Goal: Task Accomplishment & Management: Manage account settings

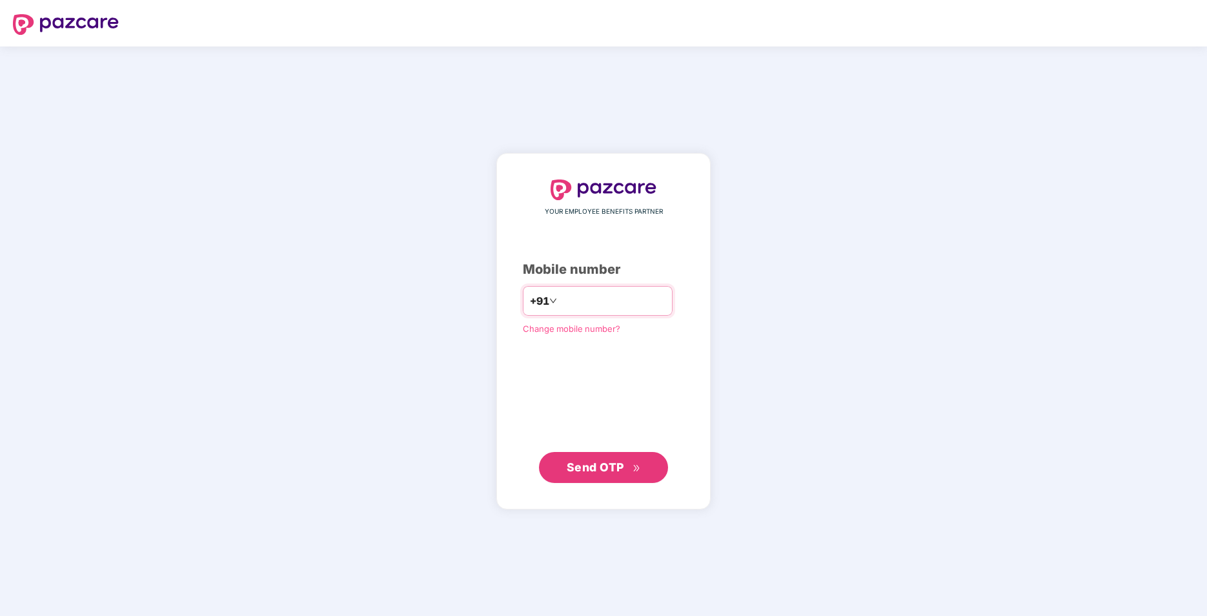
click at [587, 305] on input "number" at bounding box center [613, 300] width 106 height 21
type input "**********"
click at [607, 467] on span "Send OTP" at bounding box center [595, 467] width 57 height 14
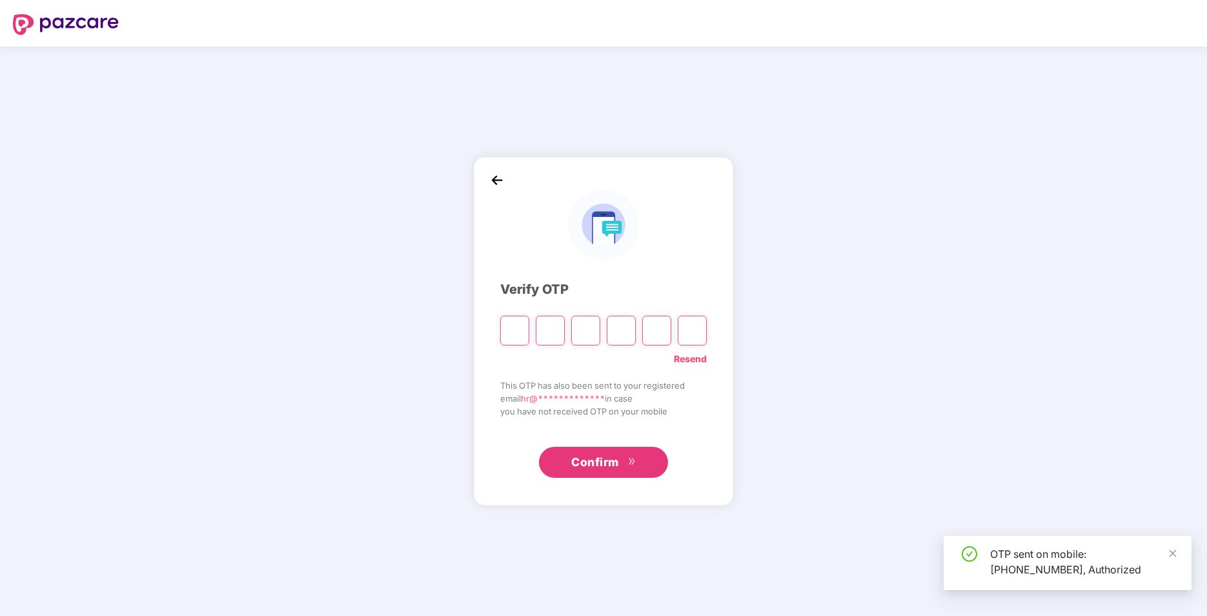
click at [512, 334] on input "Please enter verification code. Digit 1" at bounding box center [514, 331] width 29 height 30
type input "*"
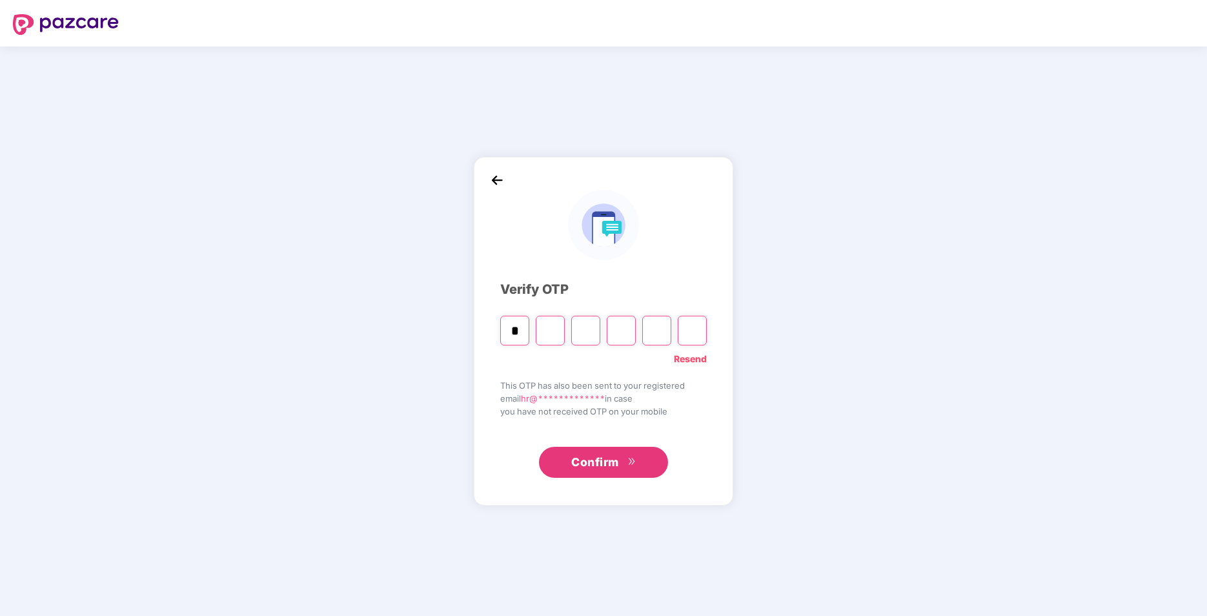
type input "*"
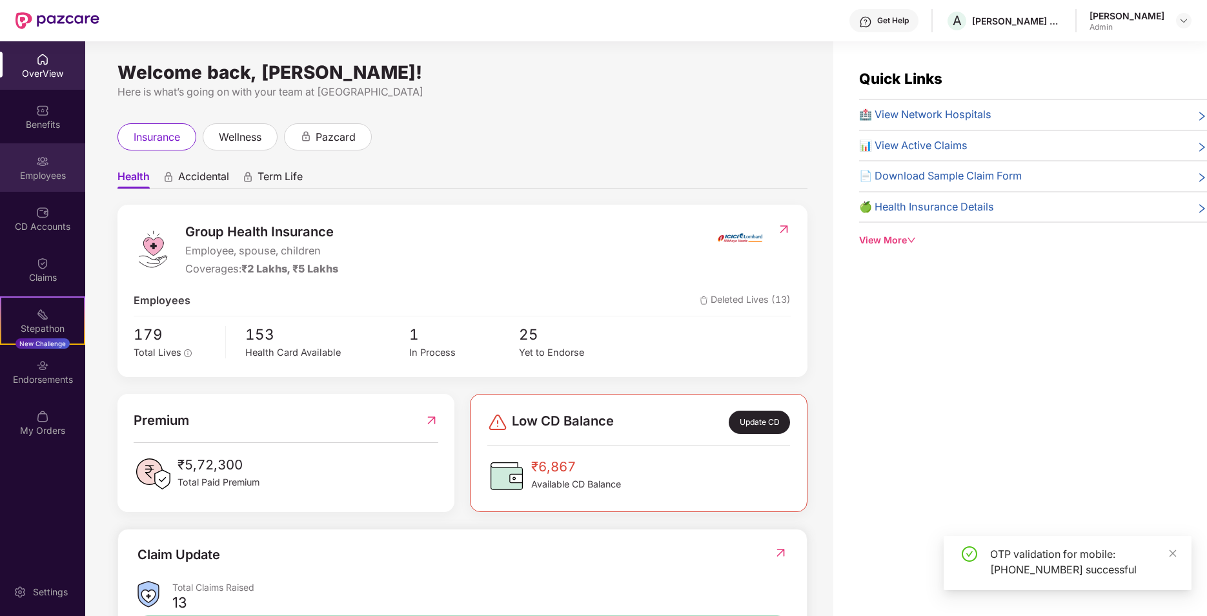
click at [39, 171] on div "Employees" at bounding box center [42, 175] width 85 height 13
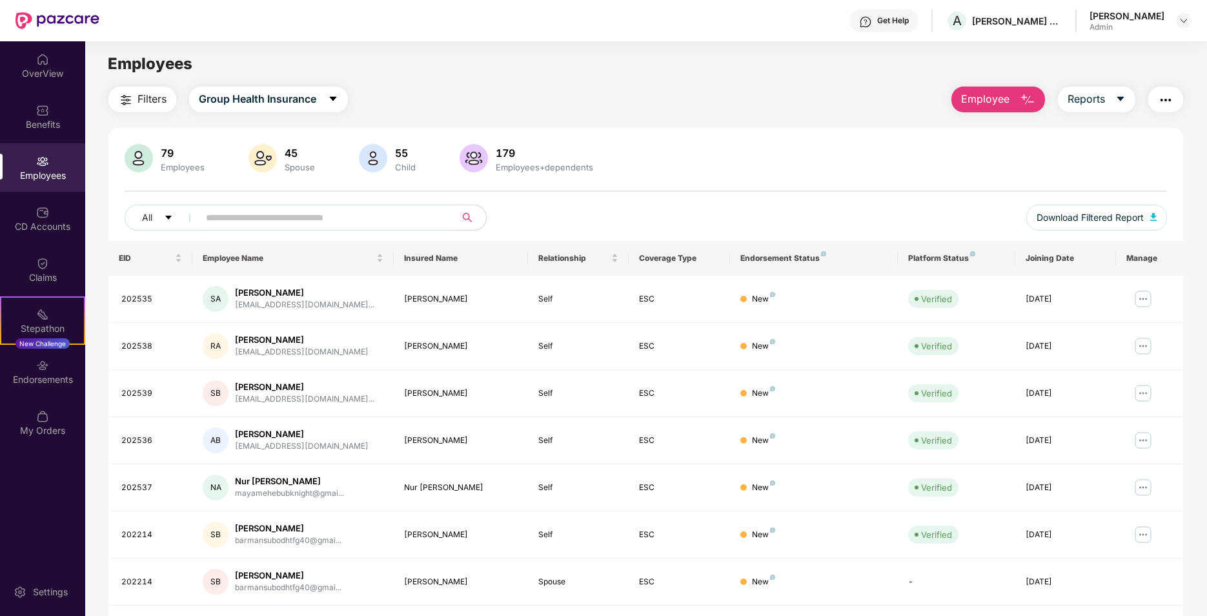
click at [249, 215] on input "text" at bounding box center [322, 217] width 232 height 19
type input "******"
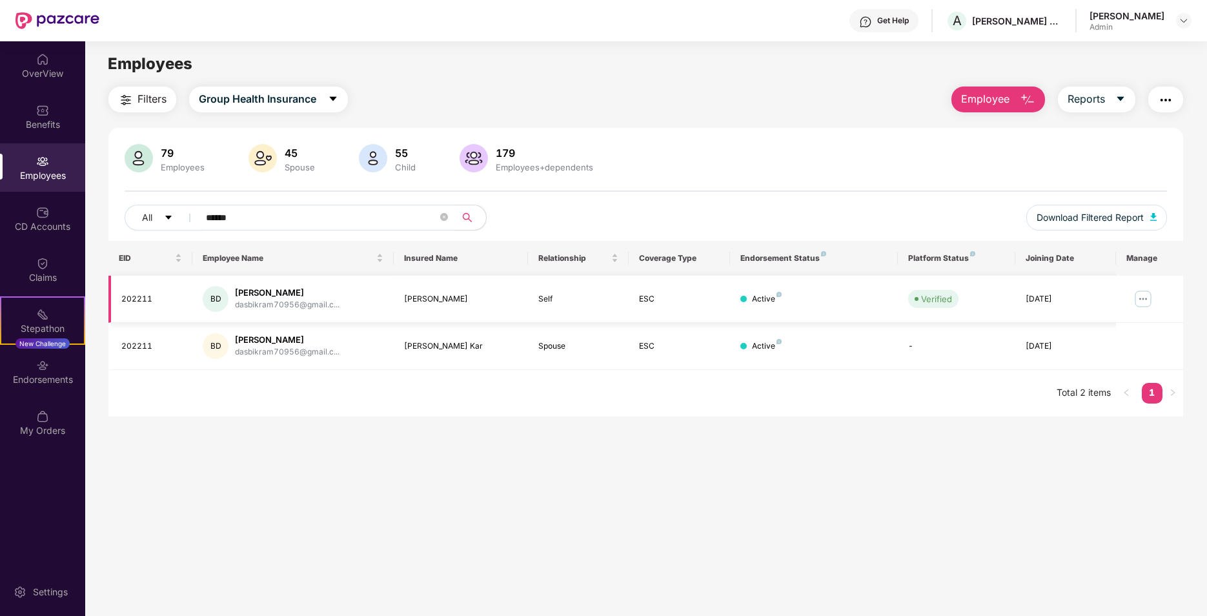
click at [1149, 295] on img at bounding box center [1143, 298] width 21 height 21
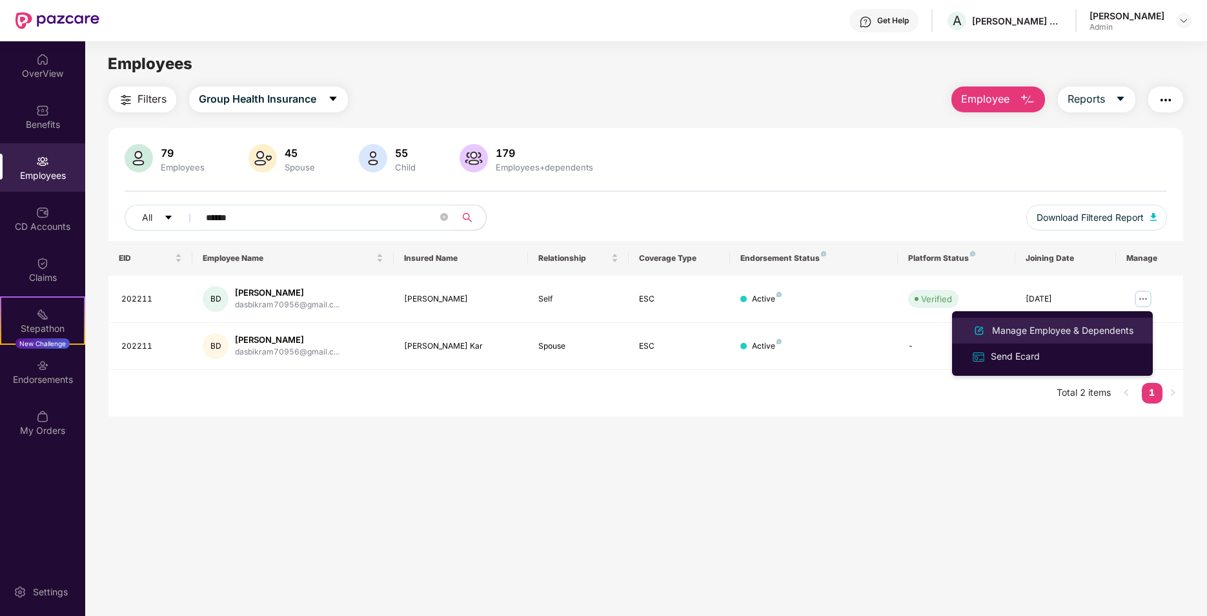
click at [1044, 330] on div "Manage Employee & Dependents" at bounding box center [1062, 330] width 146 height 14
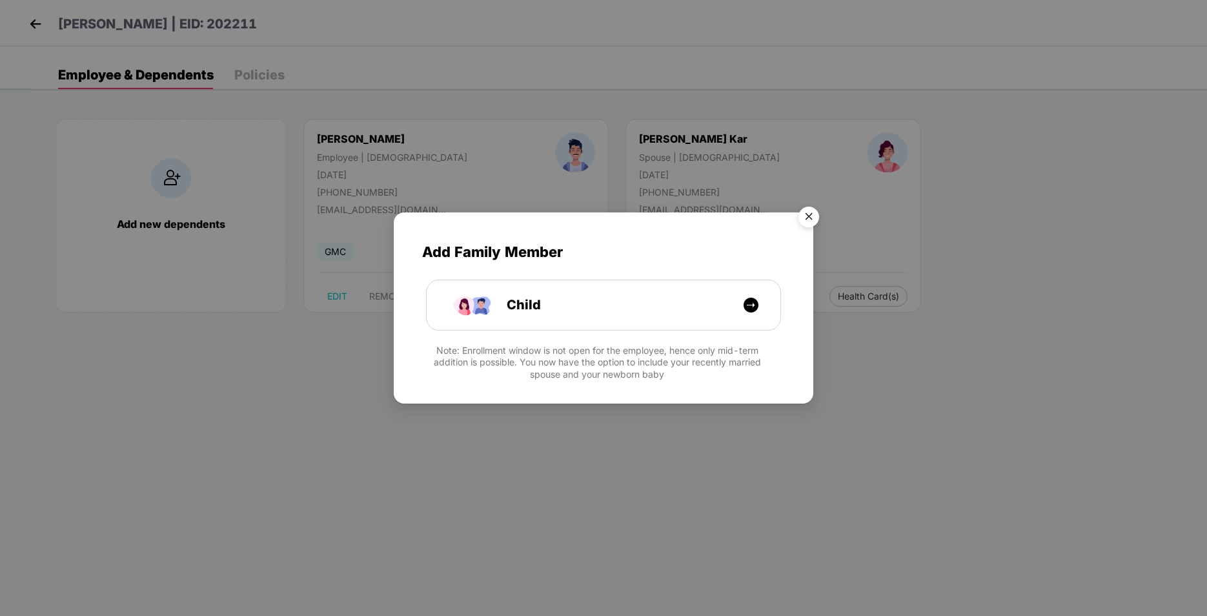
click at [806, 219] on img "Close" at bounding box center [809, 219] width 36 height 36
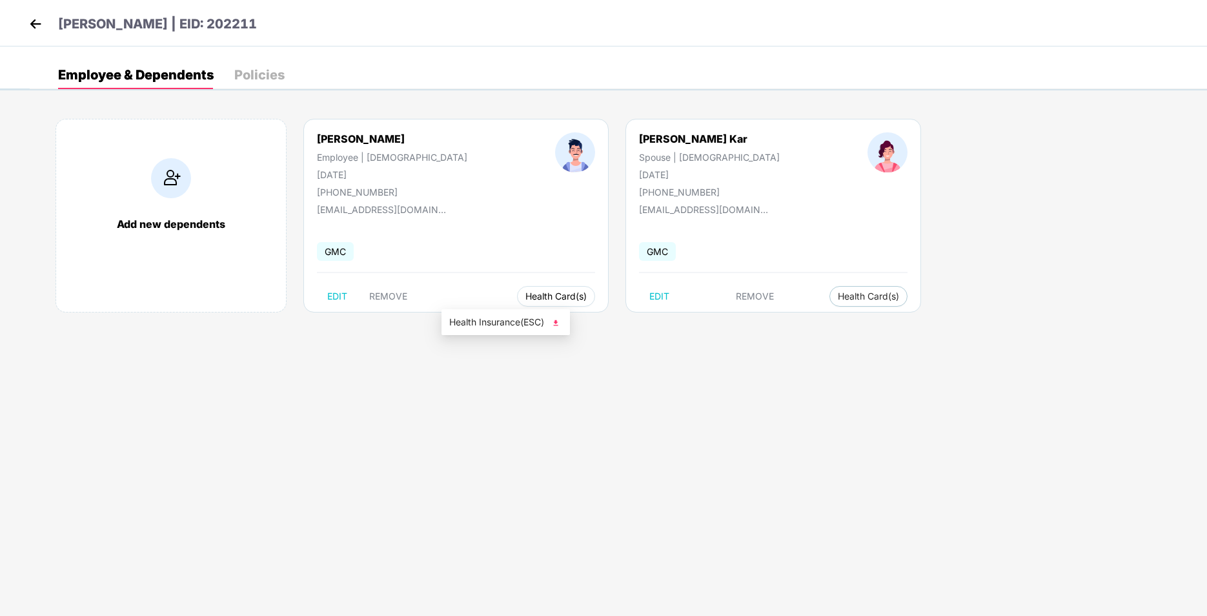
click at [525, 299] on span "Health Card(s)" at bounding box center [555, 296] width 61 height 6
click at [554, 324] on img at bounding box center [555, 322] width 13 height 13
